Goal: Book appointment/travel/reservation

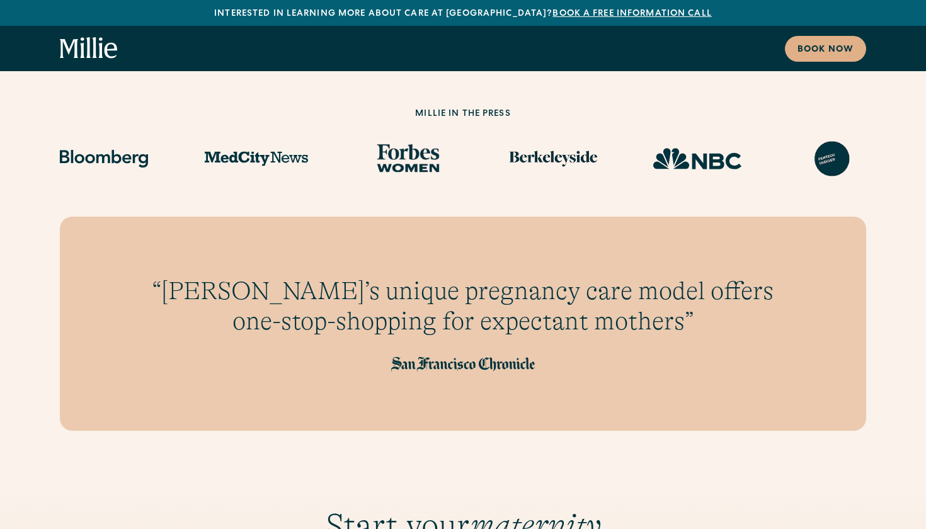
scroll to position [1209, 0]
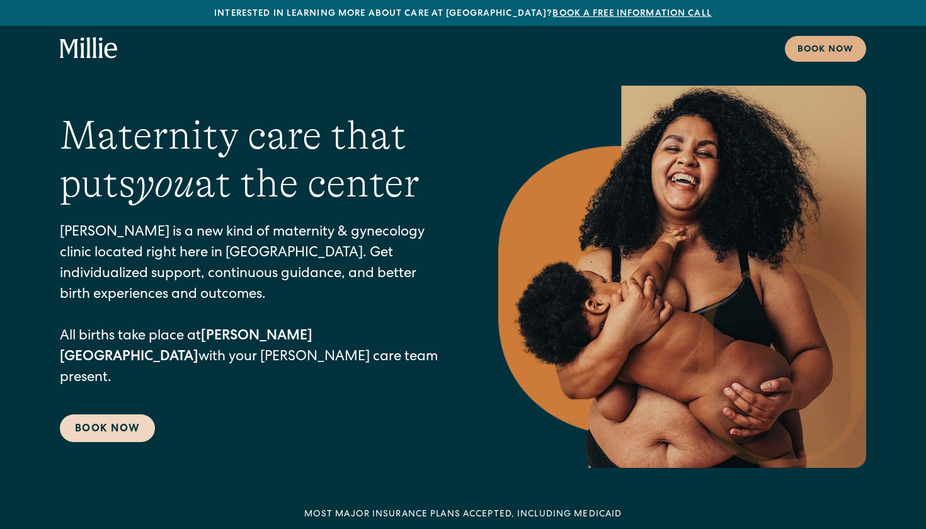
click at [147, 417] on link "Book Now" at bounding box center [107, 429] width 95 height 28
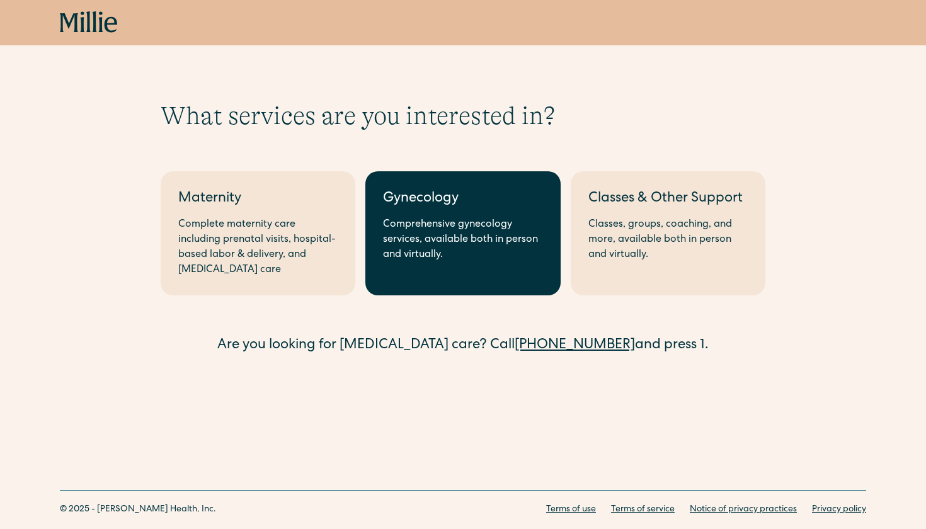
click at [466, 234] on div "Comprehensive gynecology services, available both in person and virtually." at bounding box center [462, 239] width 159 height 45
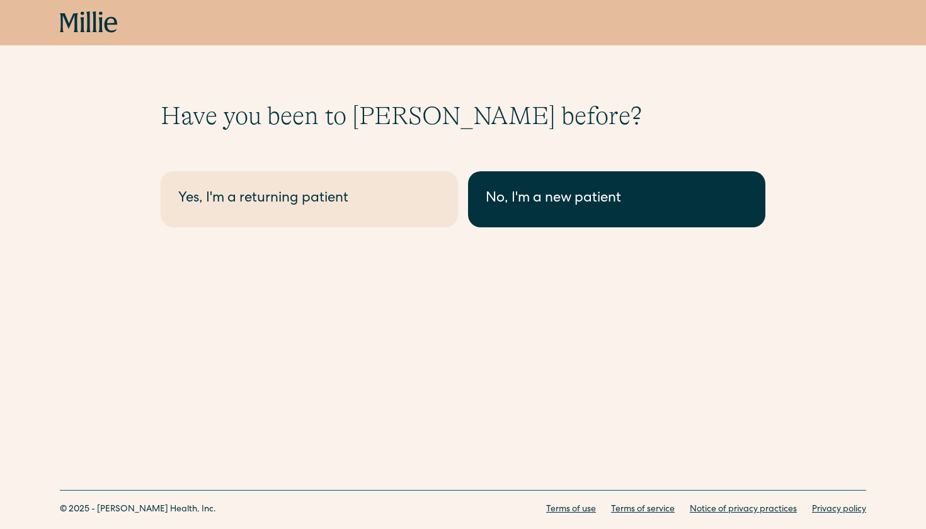
click at [506, 204] on div "No, I'm a new patient" at bounding box center [617, 199] width 262 height 21
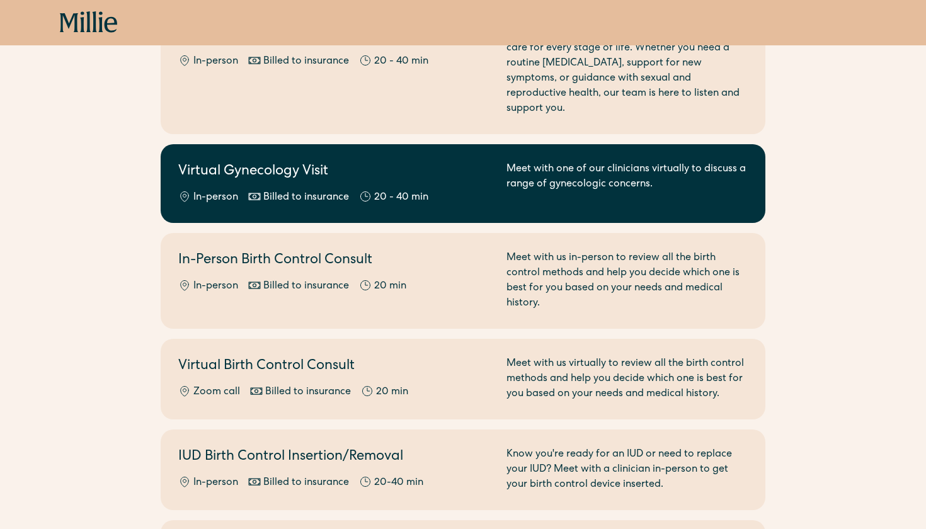
scroll to position [308, 0]
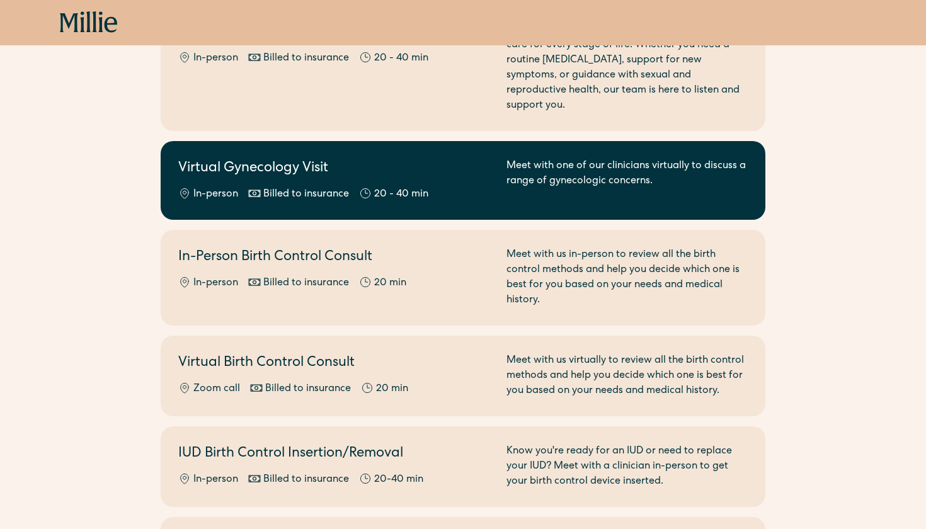
click at [532, 176] on div "Meet with one of our clinicians virtually to discuss a range of gynecologic con…" at bounding box center [627, 180] width 241 height 43
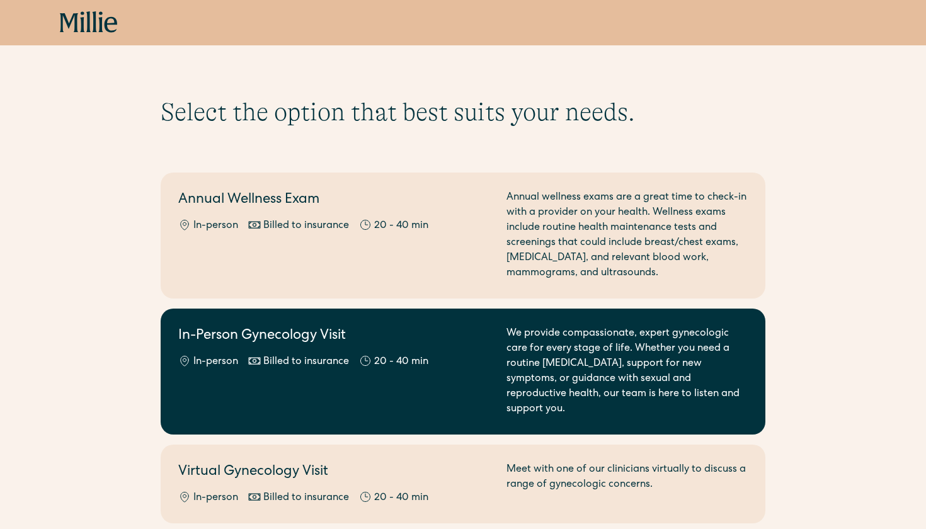
scroll to position [0, 0]
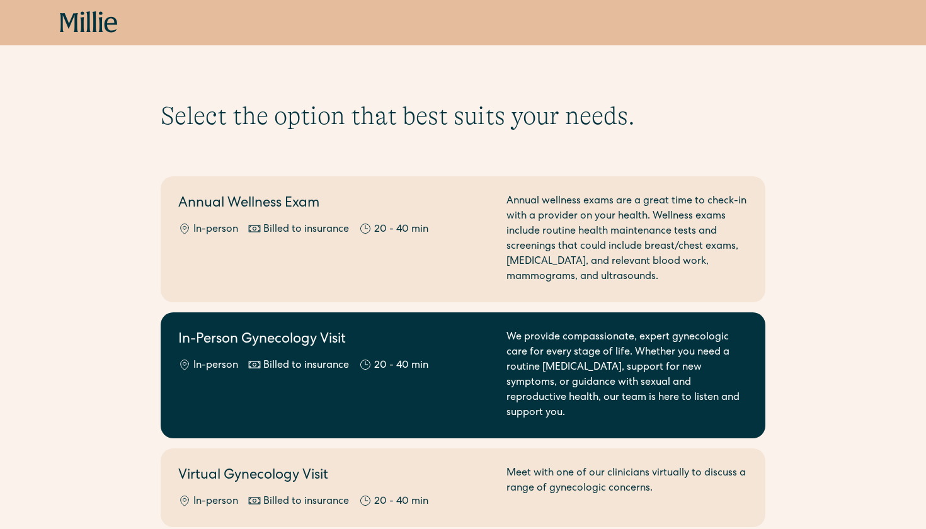
click at [316, 329] on link "In-Person Gynecology Visit In-person Billed to insurance 20 - 40 min We provide…" at bounding box center [463, 376] width 605 height 126
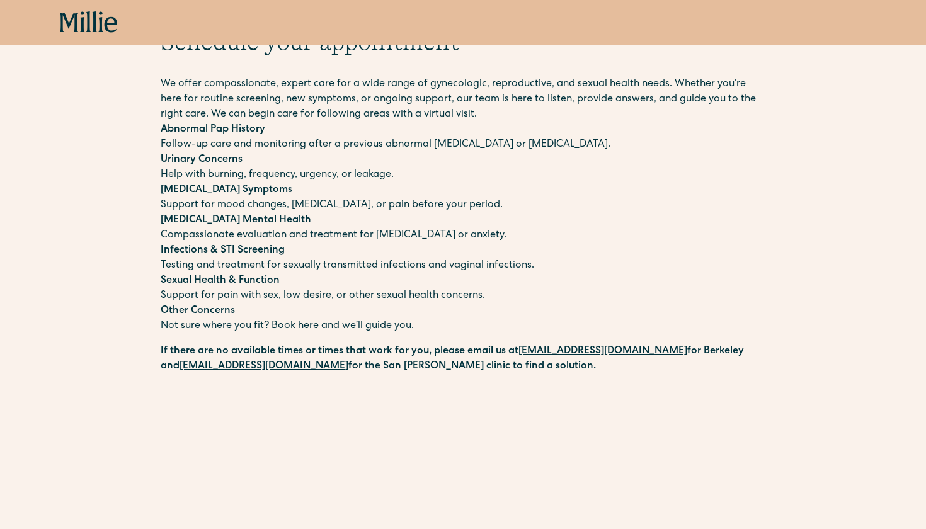
scroll to position [11, 0]
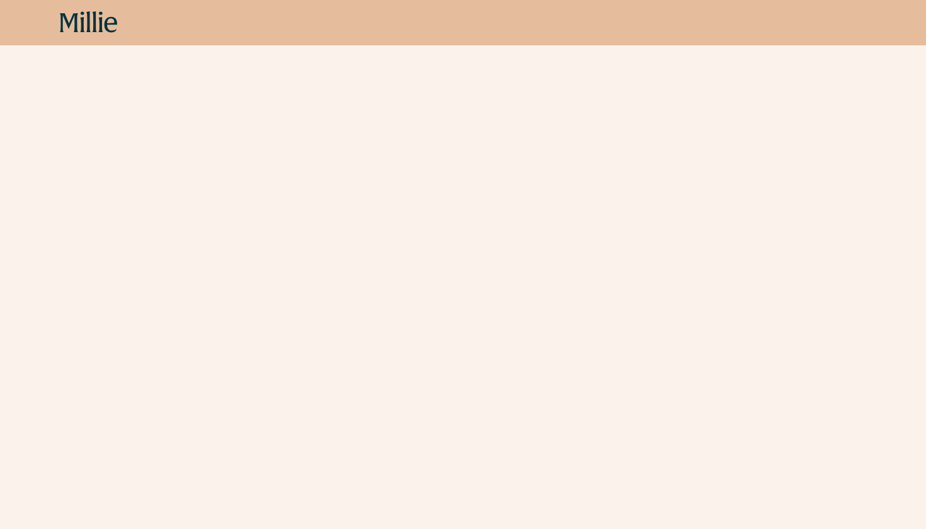
scroll to position [618, 0]
